Goal: Task Accomplishment & Management: Manage account settings

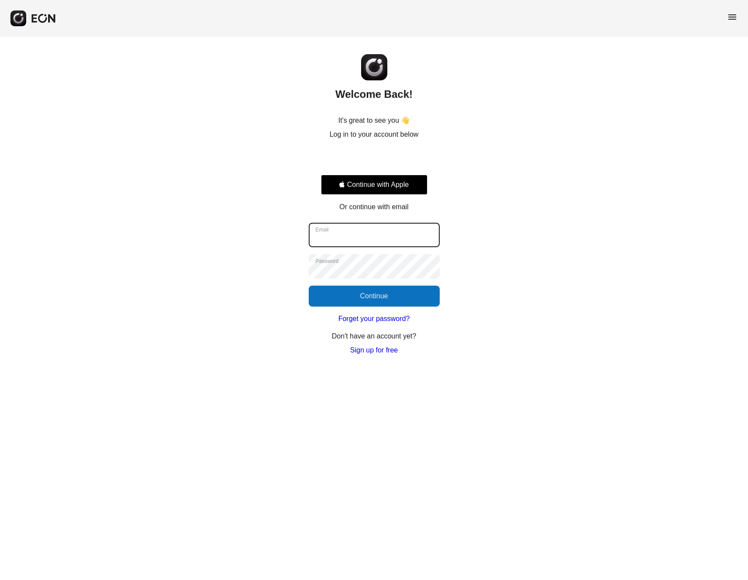
click at [362, 238] on input "Email" at bounding box center [374, 235] width 131 height 24
type input "**********"
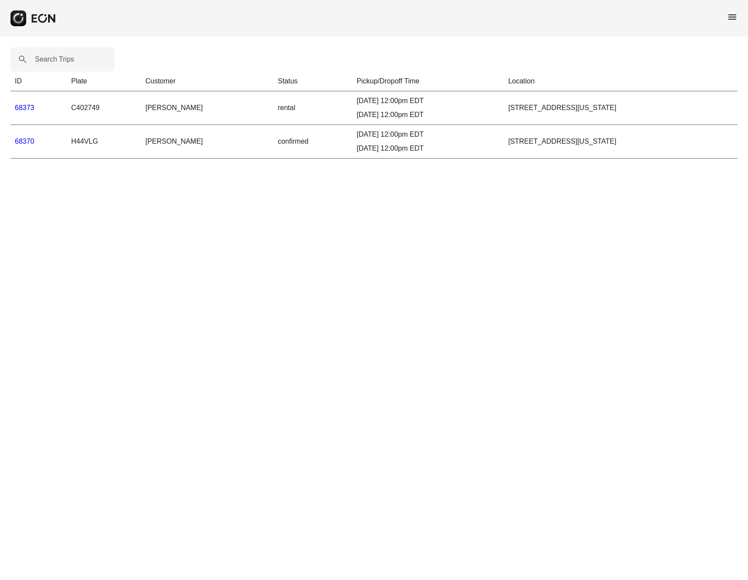
click at [25, 109] on link "68373" at bounding box center [25, 107] width 20 height 7
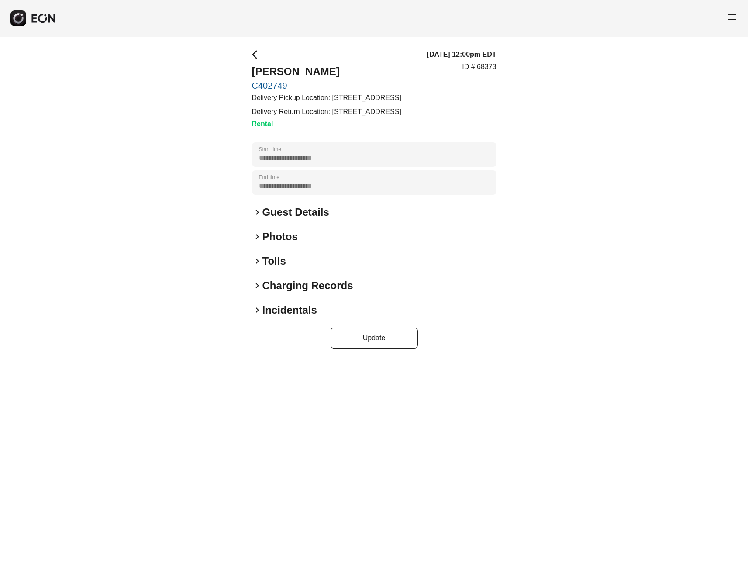
click at [273, 85] on link "C402749" at bounding box center [326, 85] width 149 height 10
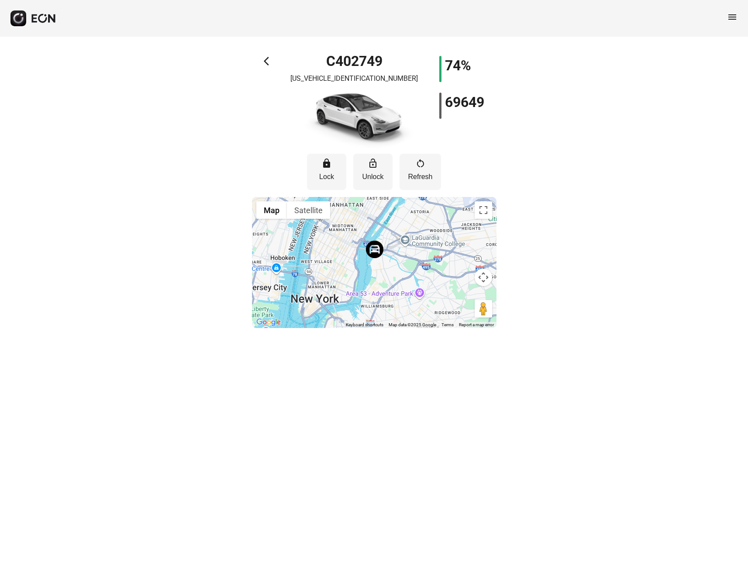
drag, startPoint x: 389, startPoint y: 300, endPoint x: 385, endPoint y: 264, distance: 36.5
click at [385, 264] on div at bounding box center [374, 262] width 245 height 131
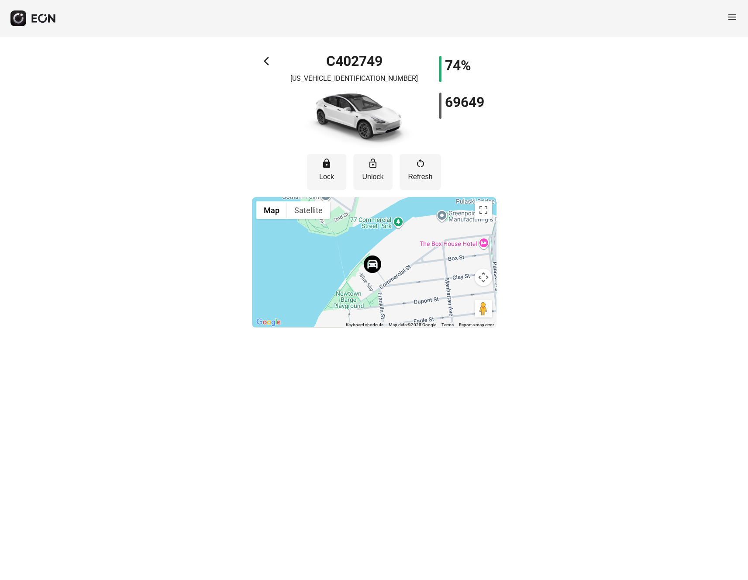
drag, startPoint x: 384, startPoint y: 263, endPoint x: 395, endPoint y: 245, distance: 21.1
click at [395, 245] on div at bounding box center [374, 262] width 245 height 131
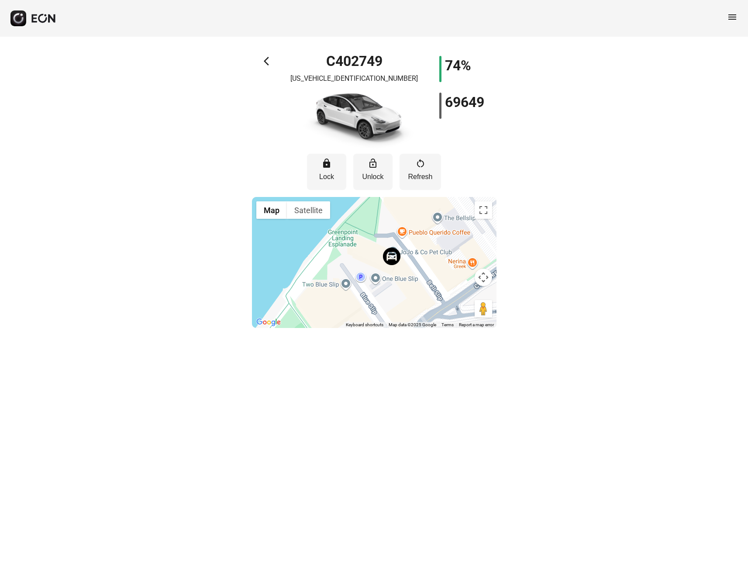
drag, startPoint x: 404, startPoint y: 270, endPoint x: 431, endPoint y: 240, distance: 40.8
click at [431, 240] on div at bounding box center [374, 262] width 245 height 131
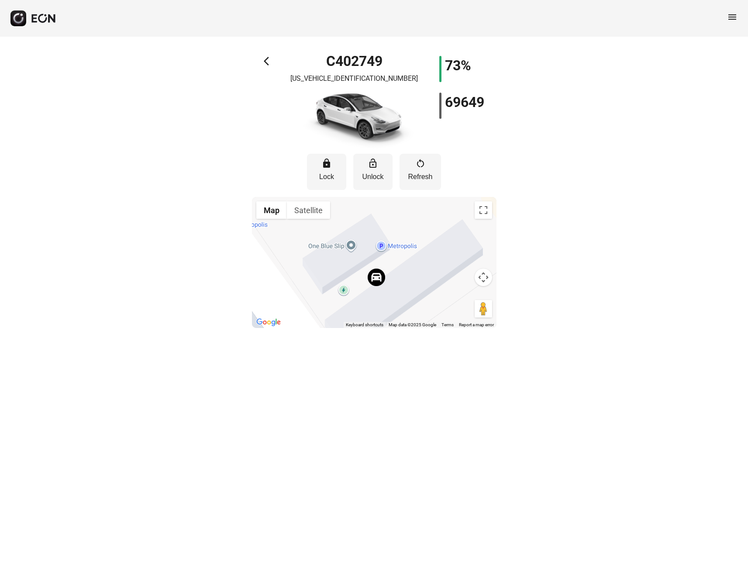
drag, startPoint x: 369, startPoint y: 264, endPoint x: 427, endPoint y: 222, distance: 70.9
click at [427, 222] on div at bounding box center [374, 262] width 245 height 131
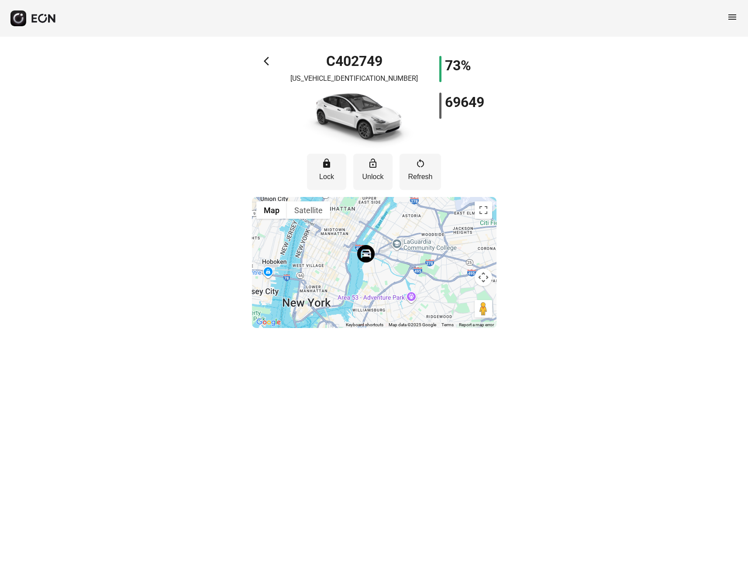
drag, startPoint x: 419, startPoint y: 308, endPoint x: 397, endPoint y: 269, distance: 45.2
click at [397, 269] on div at bounding box center [374, 262] width 245 height 131
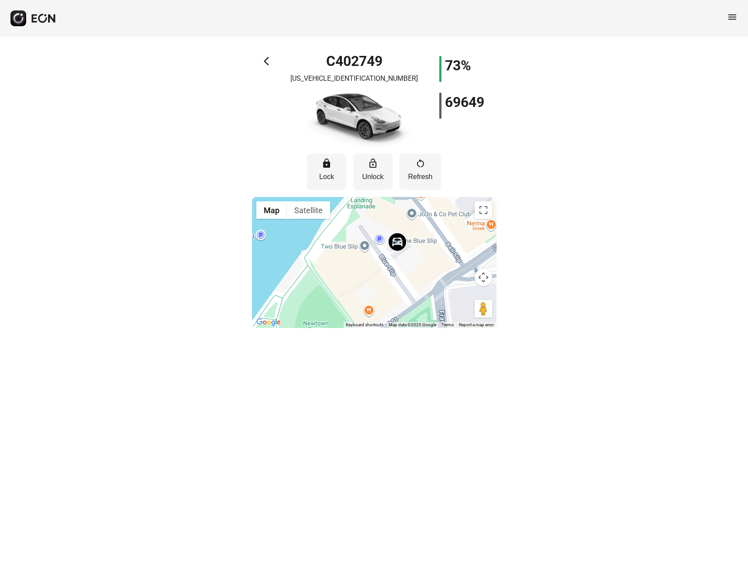
drag, startPoint x: 347, startPoint y: 311, endPoint x: 453, endPoint y: 236, distance: 130.4
click at [453, 236] on div at bounding box center [374, 262] width 245 height 131
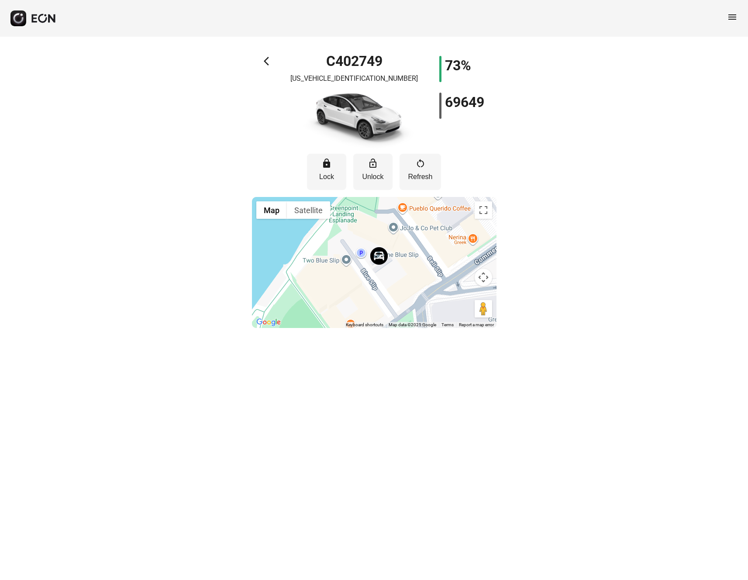
drag, startPoint x: 365, startPoint y: 263, endPoint x: 342, endPoint y: 277, distance: 27.0
click at [342, 278] on div at bounding box center [374, 262] width 245 height 131
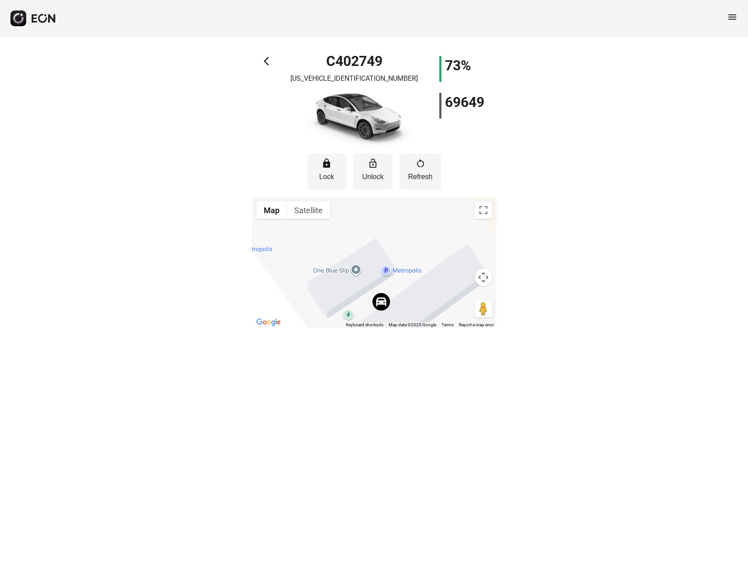
click at [382, 306] on img at bounding box center [381, 301] width 17 height 17
click at [266, 58] on span "arrow_back_ios" at bounding box center [269, 61] width 10 height 10
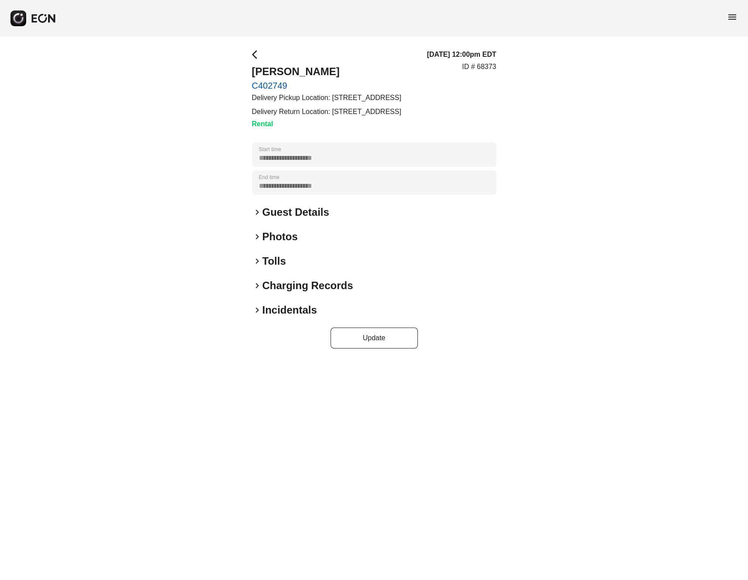
click at [268, 83] on link "C402749" at bounding box center [326, 85] width 149 height 10
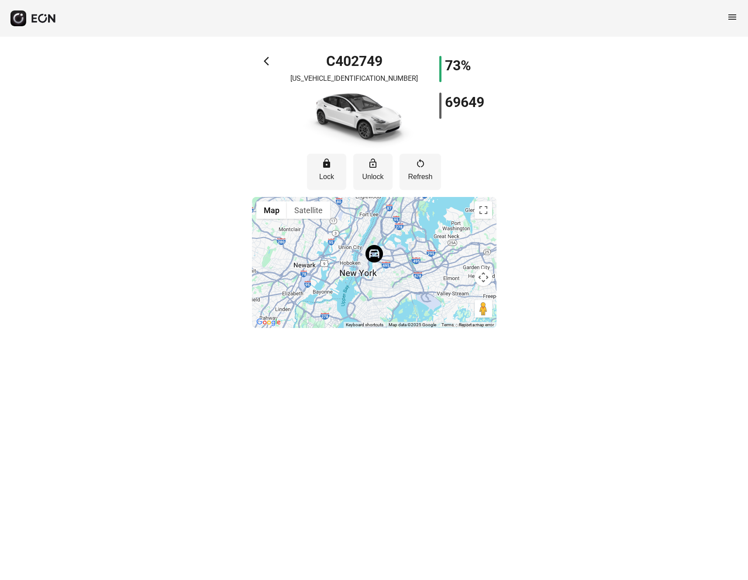
click at [264, 60] on span "arrow_back_ios" at bounding box center [269, 61] width 10 height 10
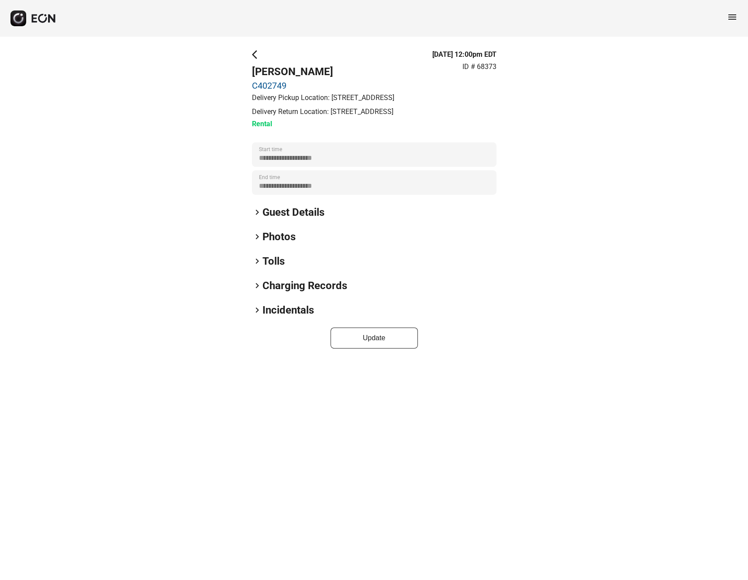
click at [256, 260] on span "keyboard_arrow_right" at bounding box center [257, 261] width 10 height 10
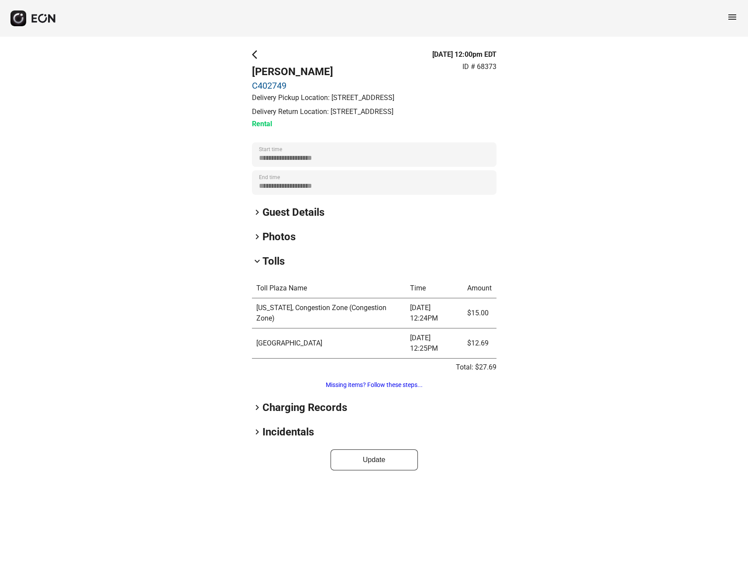
click at [257, 406] on span "keyboard_arrow_right" at bounding box center [257, 407] width 10 height 10
click at [256, 407] on span "keyboard_arrow_down" at bounding box center [257, 407] width 10 height 10
click at [256, 407] on span "keyboard_arrow_right" at bounding box center [257, 407] width 10 height 10
click at [258, 494] on span "keyboard_arrow_right" at bounding box center [257, 493] width 10 height 10
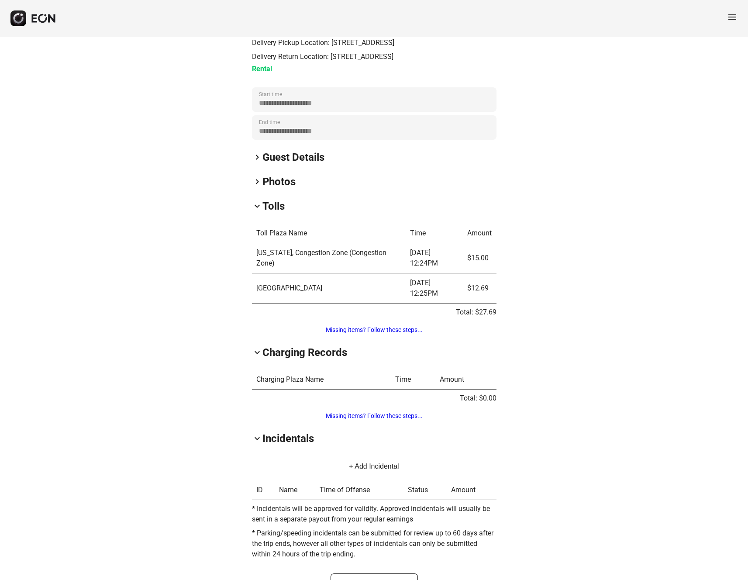
scroll to position [82, 0]
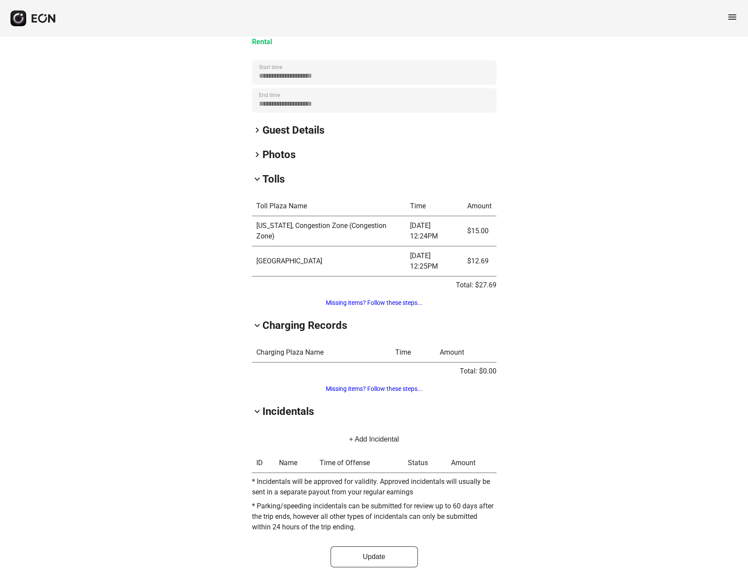
click at [256, 413] on span "keyboard_arrow_down" at bounding box center [257, 411] width 10 height 10
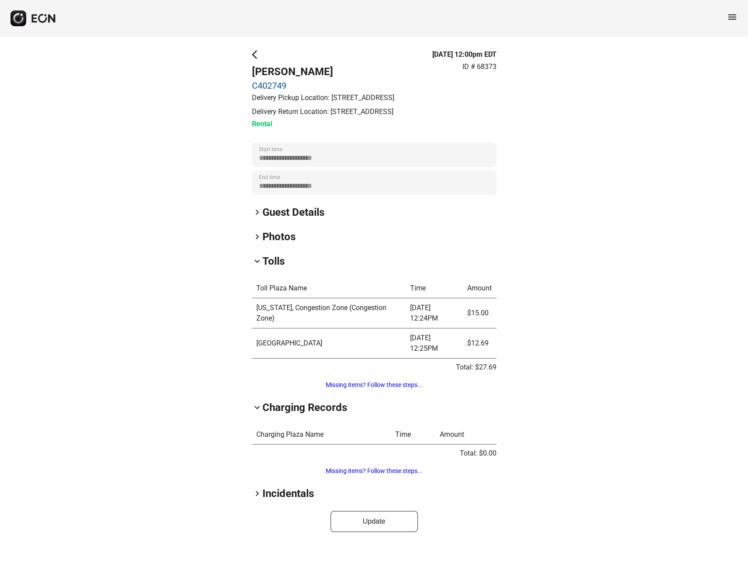
click at [257, 238] on span "keyboard_arrow_right" at bounding box center [257, 236] width 10 height 10
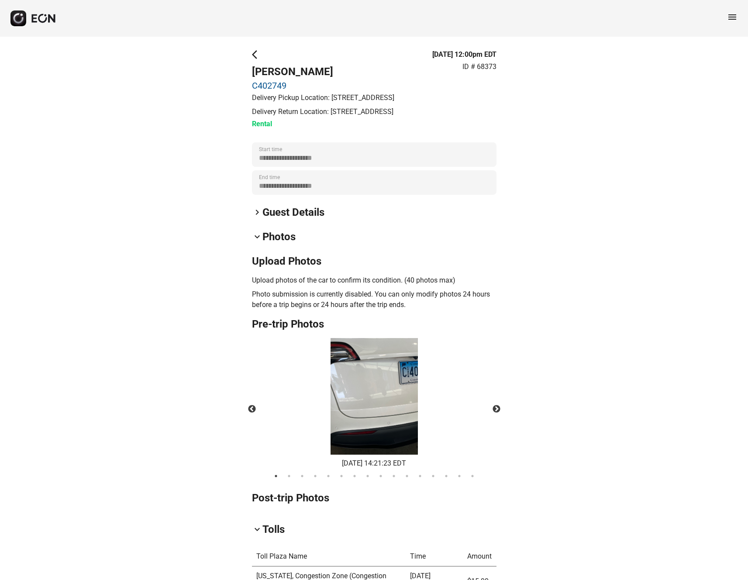
click at [256, 211] on span "keyboard_arrow_right" at bounding box center [257, 212] width 10 height 10
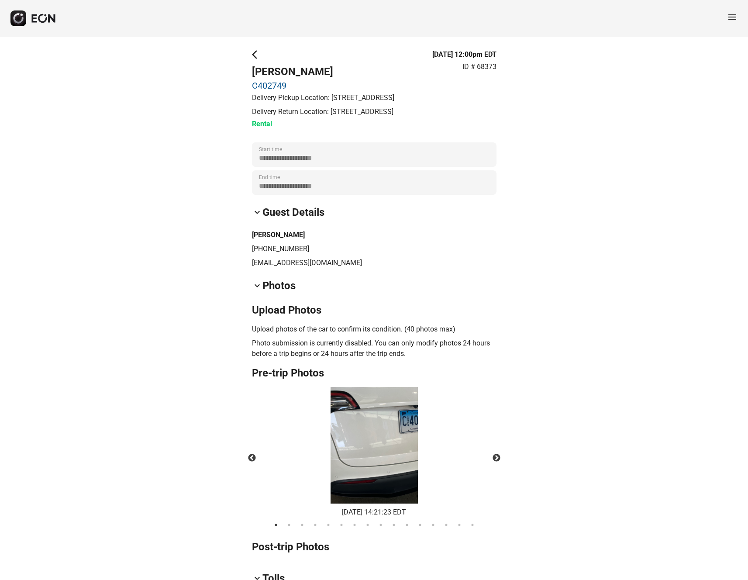
click at [256, 211] on span "keyboard_arrow_down" at bounding box center [257, 212] width 10 height 10
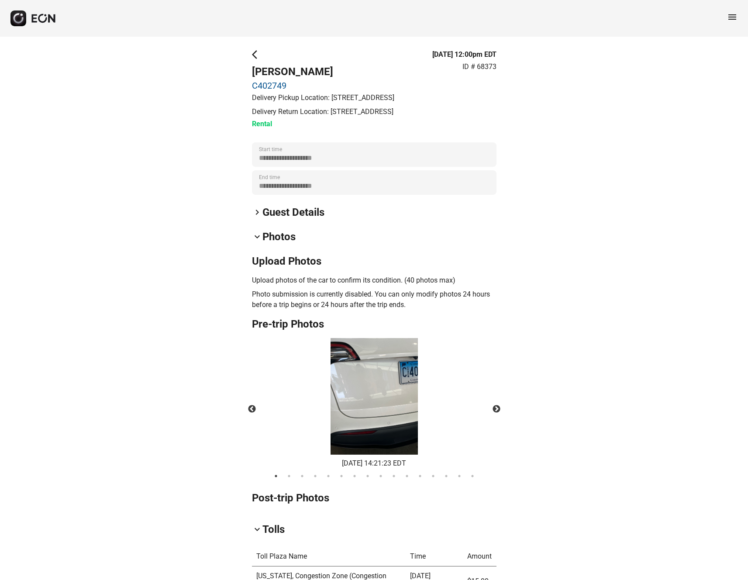
click at [257, 238] on span "keyboard_arrow_down" at bounding box center [257, 236] width 10 height 10
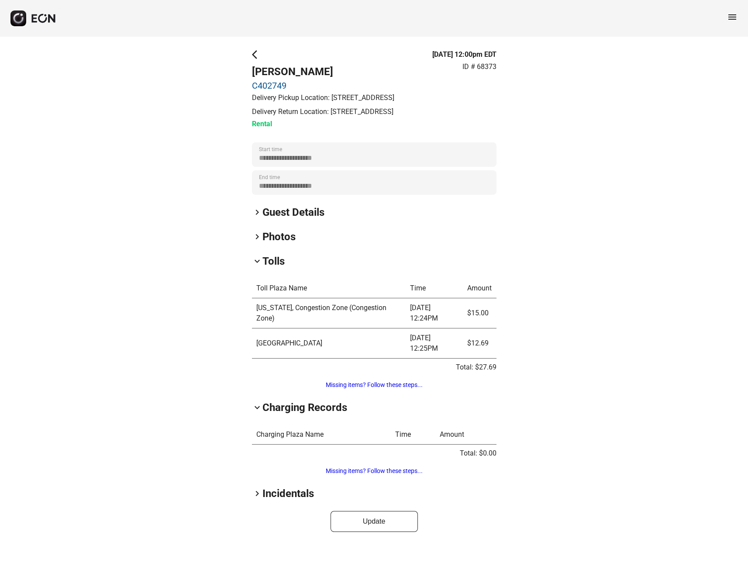
click at [256, 259] on span "keyboard_arrow_down" at bounding box center [257, 261] width 10 height 10
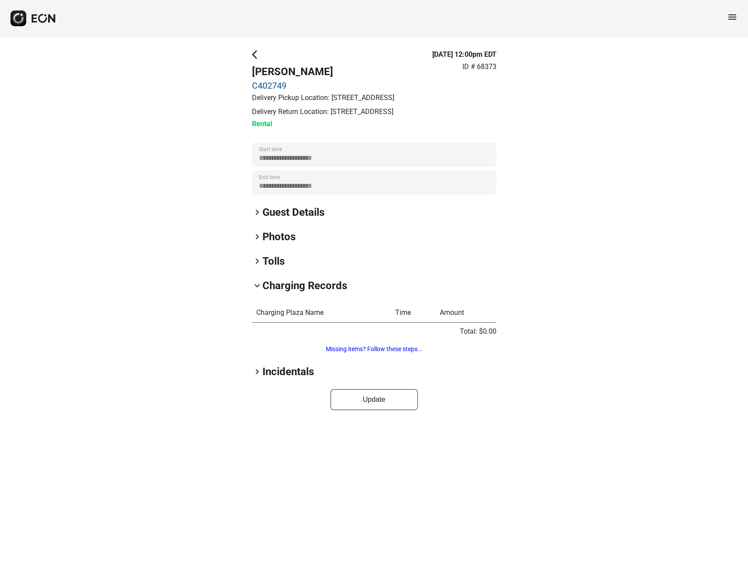
click at [274, 84] on link "C402749" at bounding box center [323, 85] width 142 height 10
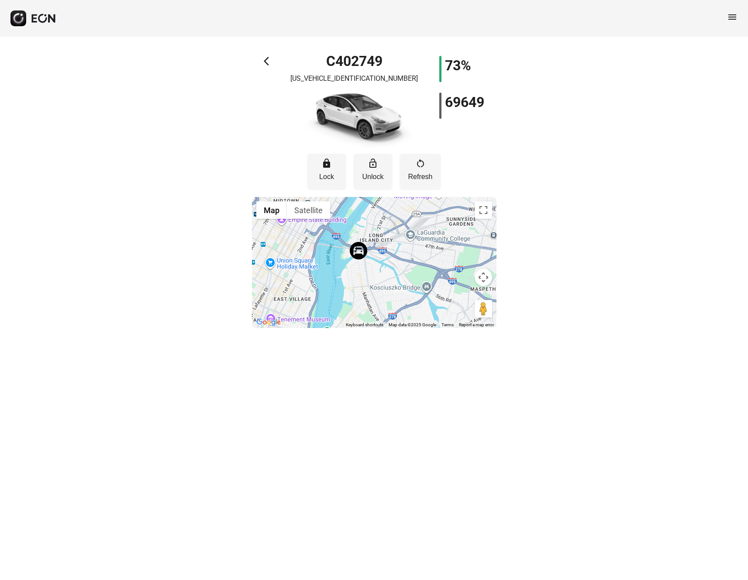
drag, startPoint x: 363, startPoint y: 289, endPoint x: 375, endPoint y: 217, distance: 72.2
click at [375, 217] on div at bounding box center [374, 262] width 245 height 131
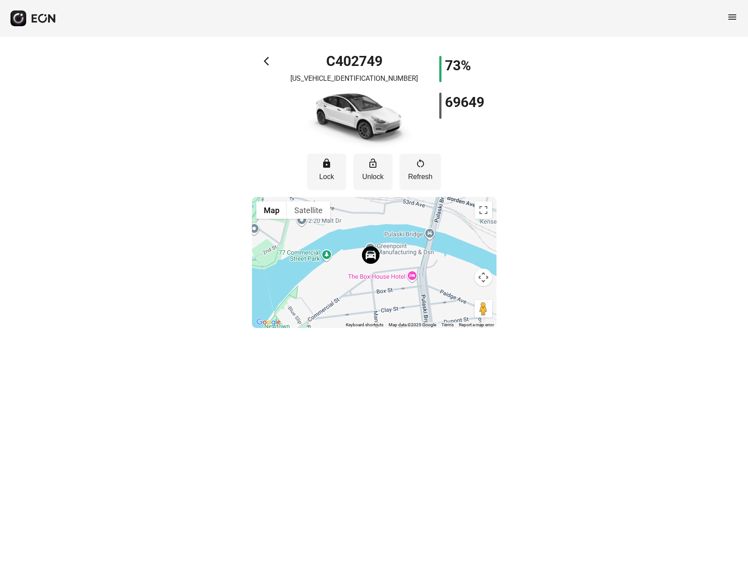
drag, startPoint x: 344, startPoint y: 290, endPoint x: 350, endPoint y: 231, distance: 59.7
click at [350, 231] on div at bounding box center [374, 262] width 245 height 131
